Goal: Find specific page/section: Find specific page/section

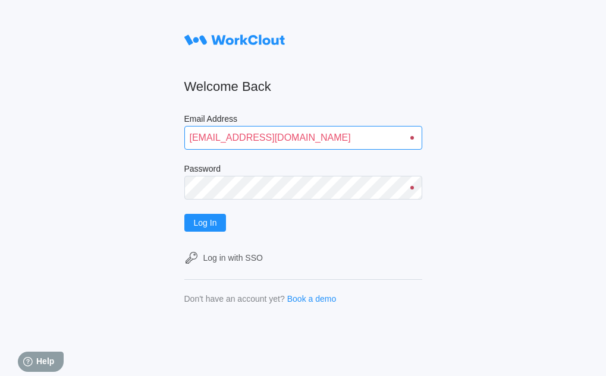
type input "[EMAIL_ADDRESS][DOMAIN_NAME]"
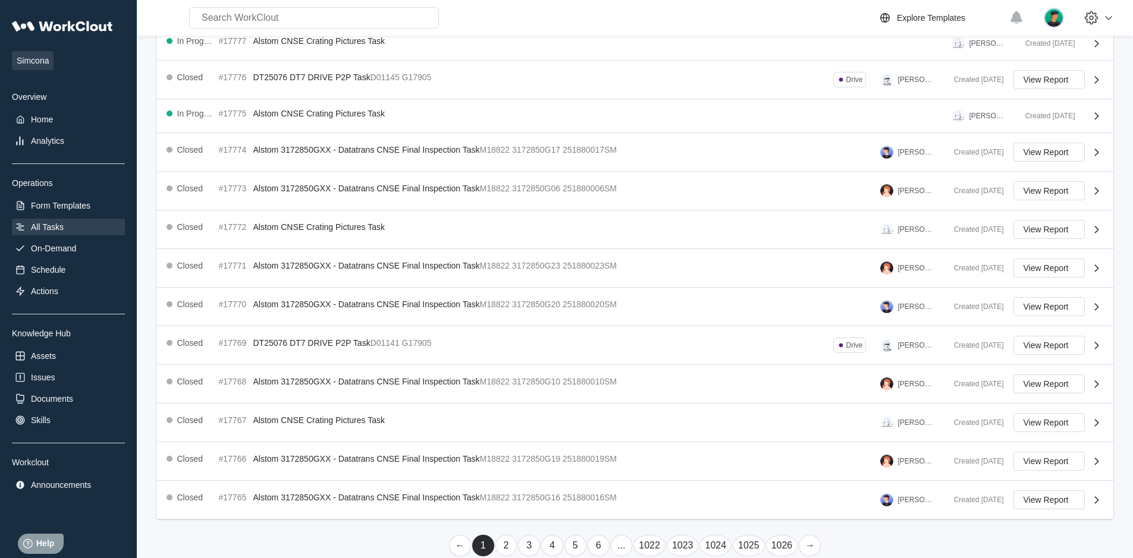
scroll to position [188, 0]
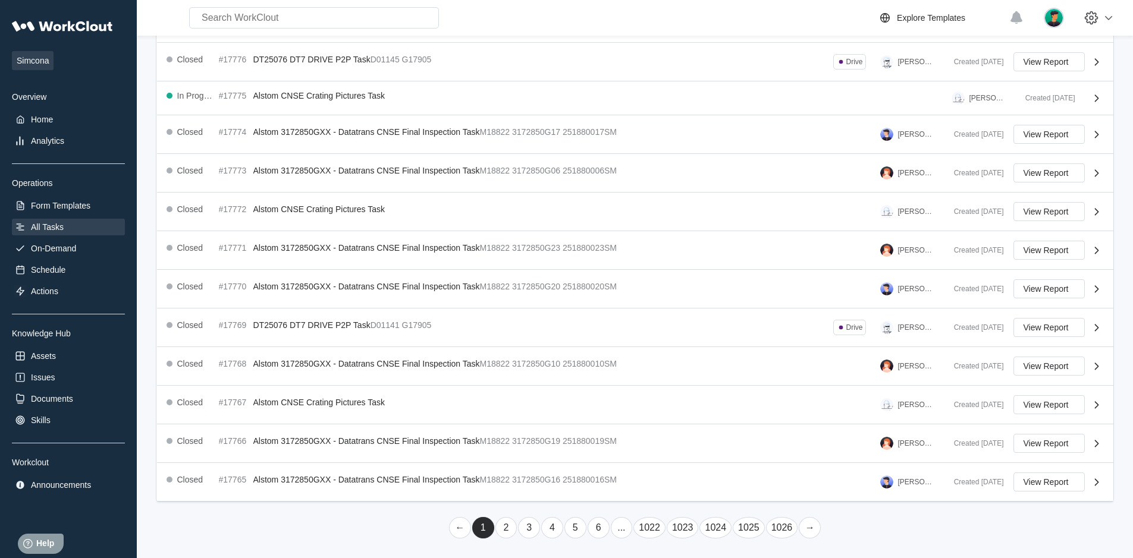
click at [781, 528] on link "1026" at bounding box center [782, 527] width 32 height 21
click at [471, 517] on link "←" at bounding box center [460, 527] width 22 height 21
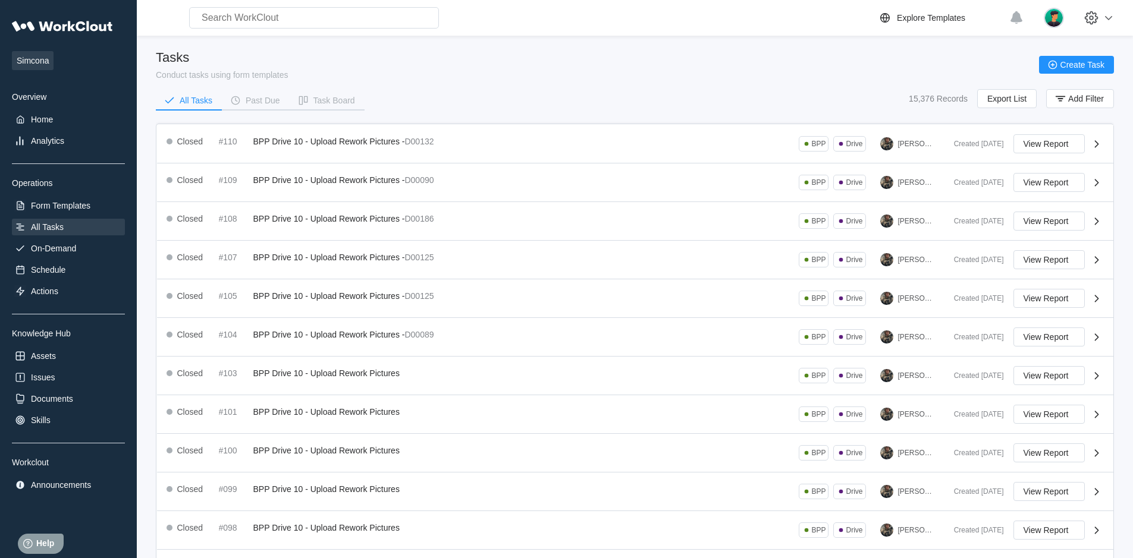
scroll to position [1, 0]
